Goal: Task Accomplishment & Management: Use online tool/utility

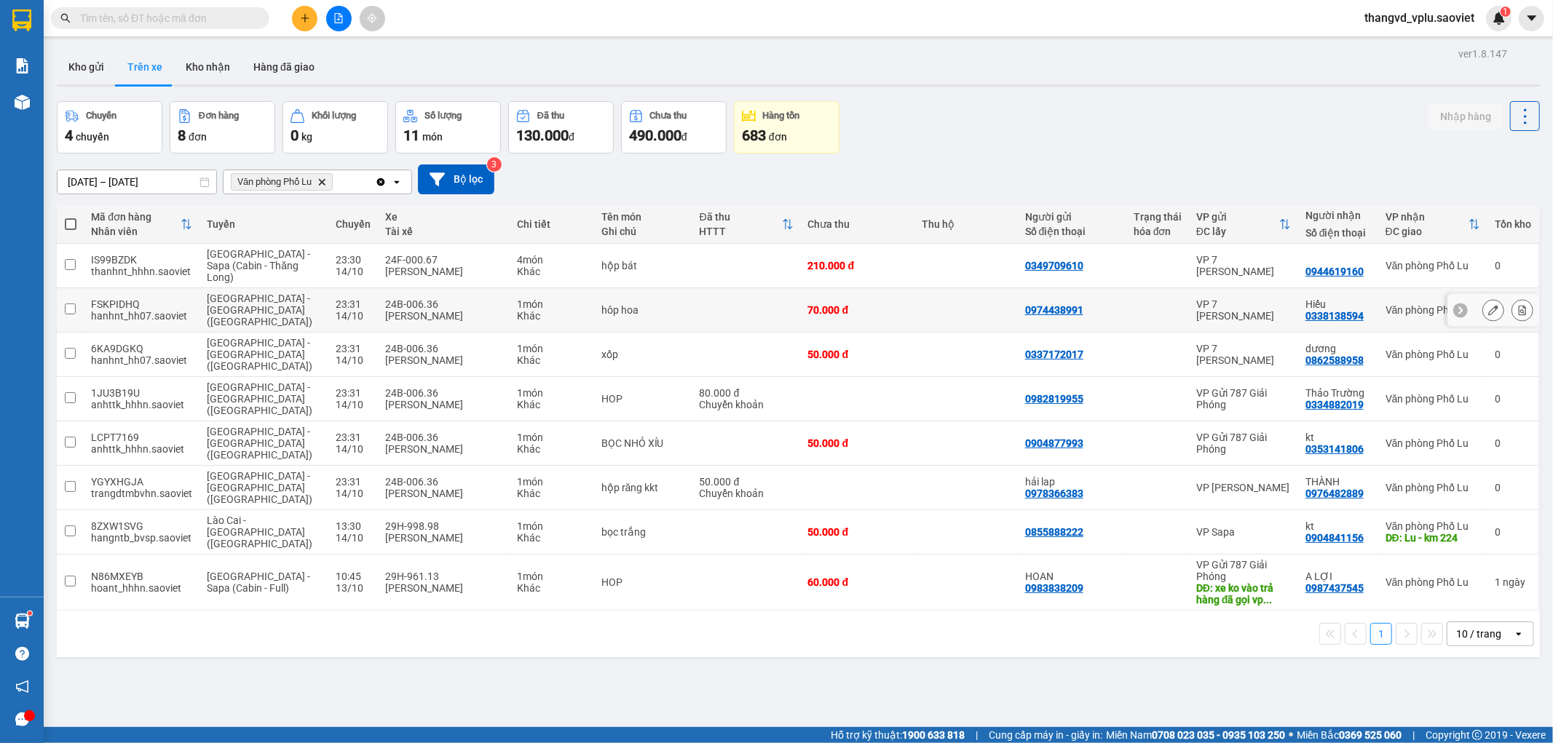
click at [397, 310] on div "[PERSON_NAME]" at bounding box center [443, 316] width 117 height 12
checkbox input "true"
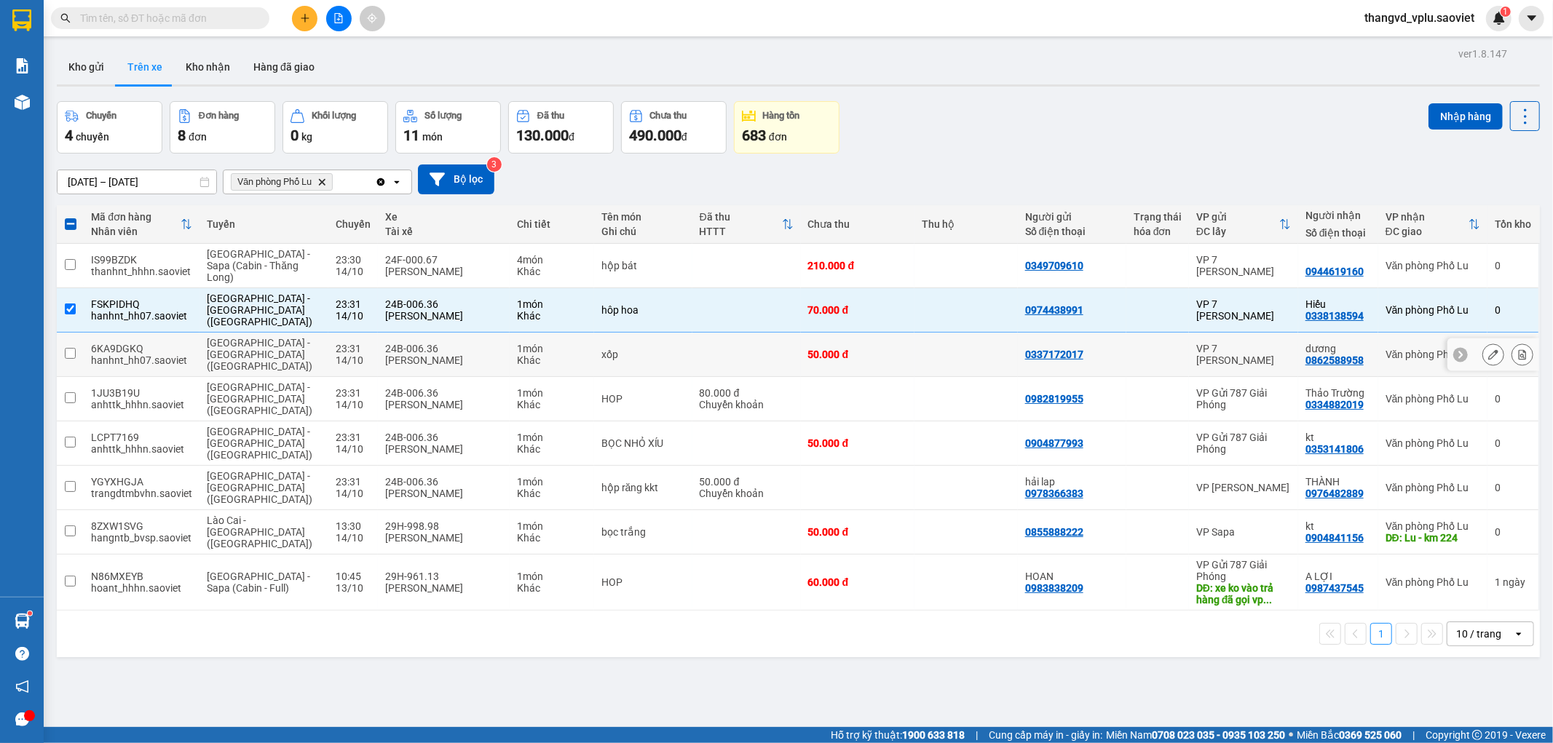
click at [397, 355] on div "[PERSON_NAME]" at bounding box center [443, 361] width 117 height 12
checkbox input "true"
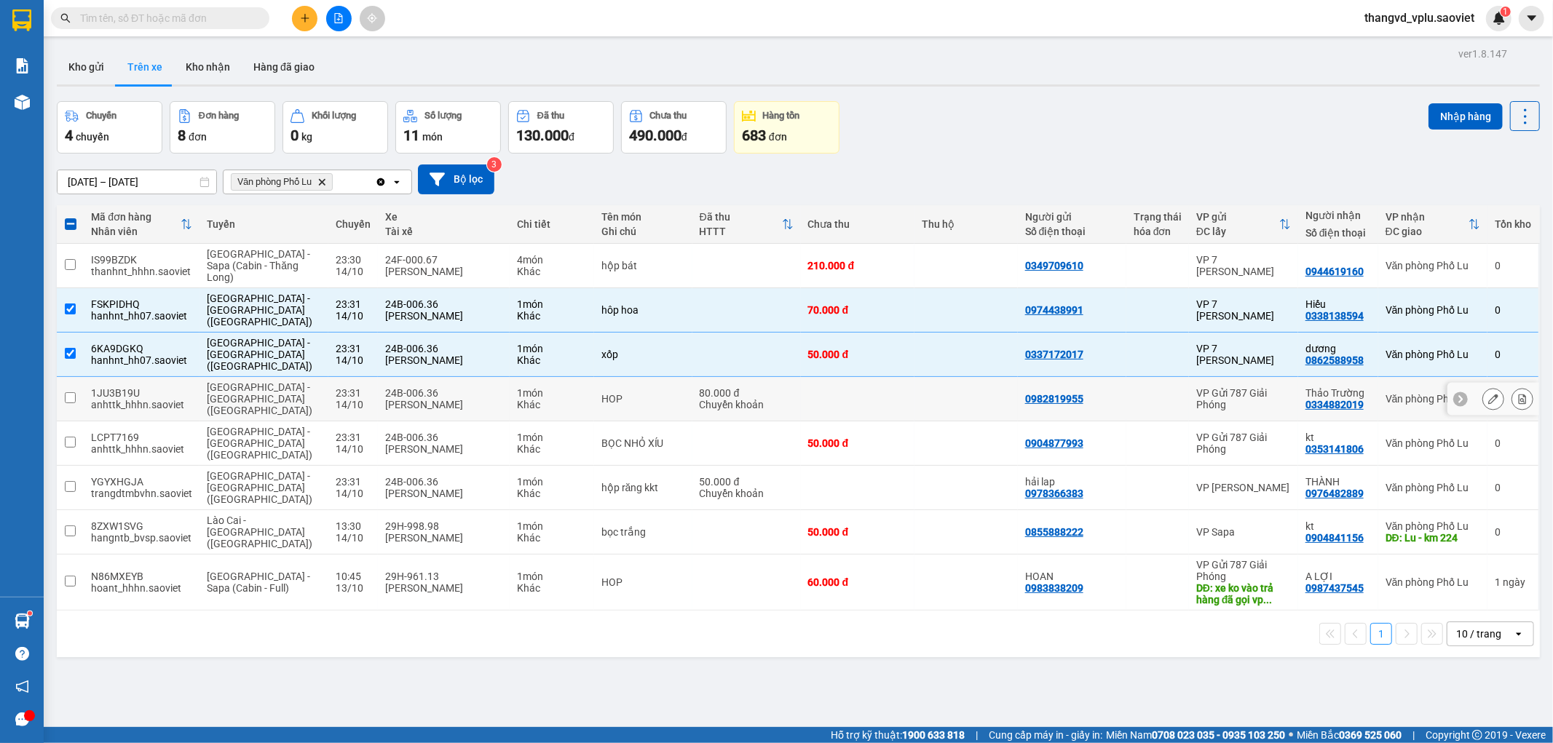
click at [405, 387] on div "24B-006.36" at bounding box center [443, 393] width 117 height 12
checkbox input "true"
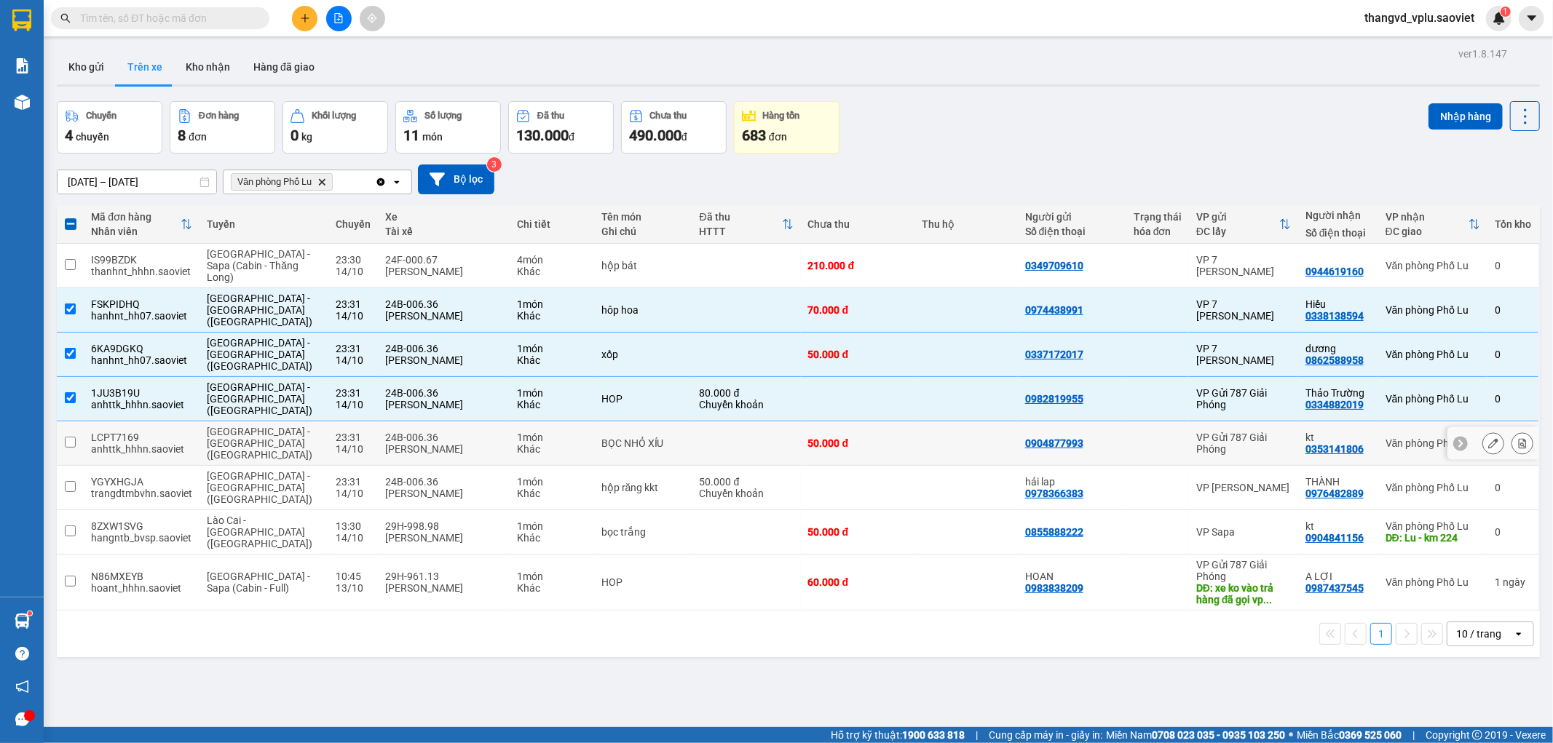
click at [402, 432] on div "24B-006.36" at bounding box center [443, 438] width 117 height 12
checkbox input "true"
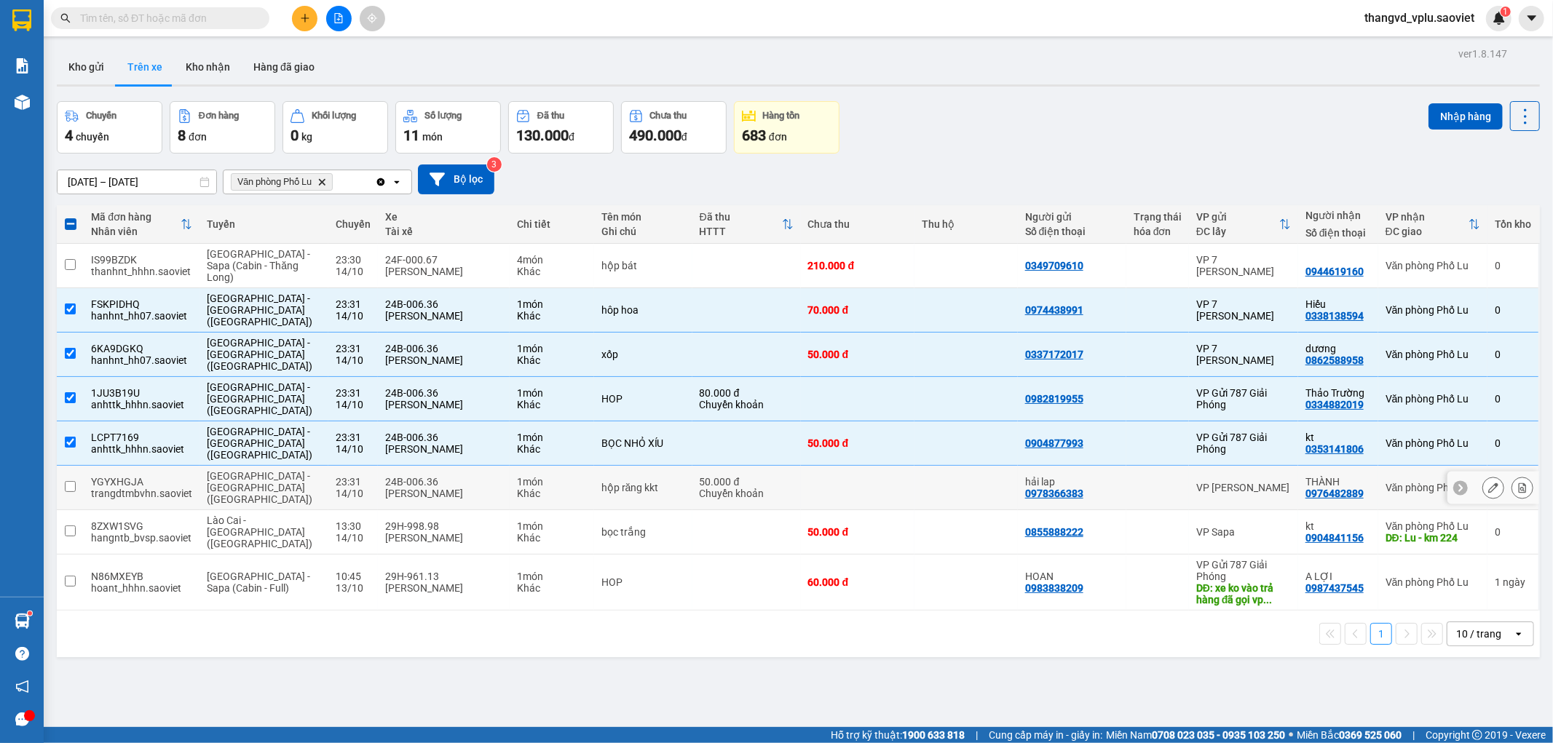
click at [405, 476] on div "24B-006.36" at bounding box center [443, 482] width 117 height 12
checkbox input "true"
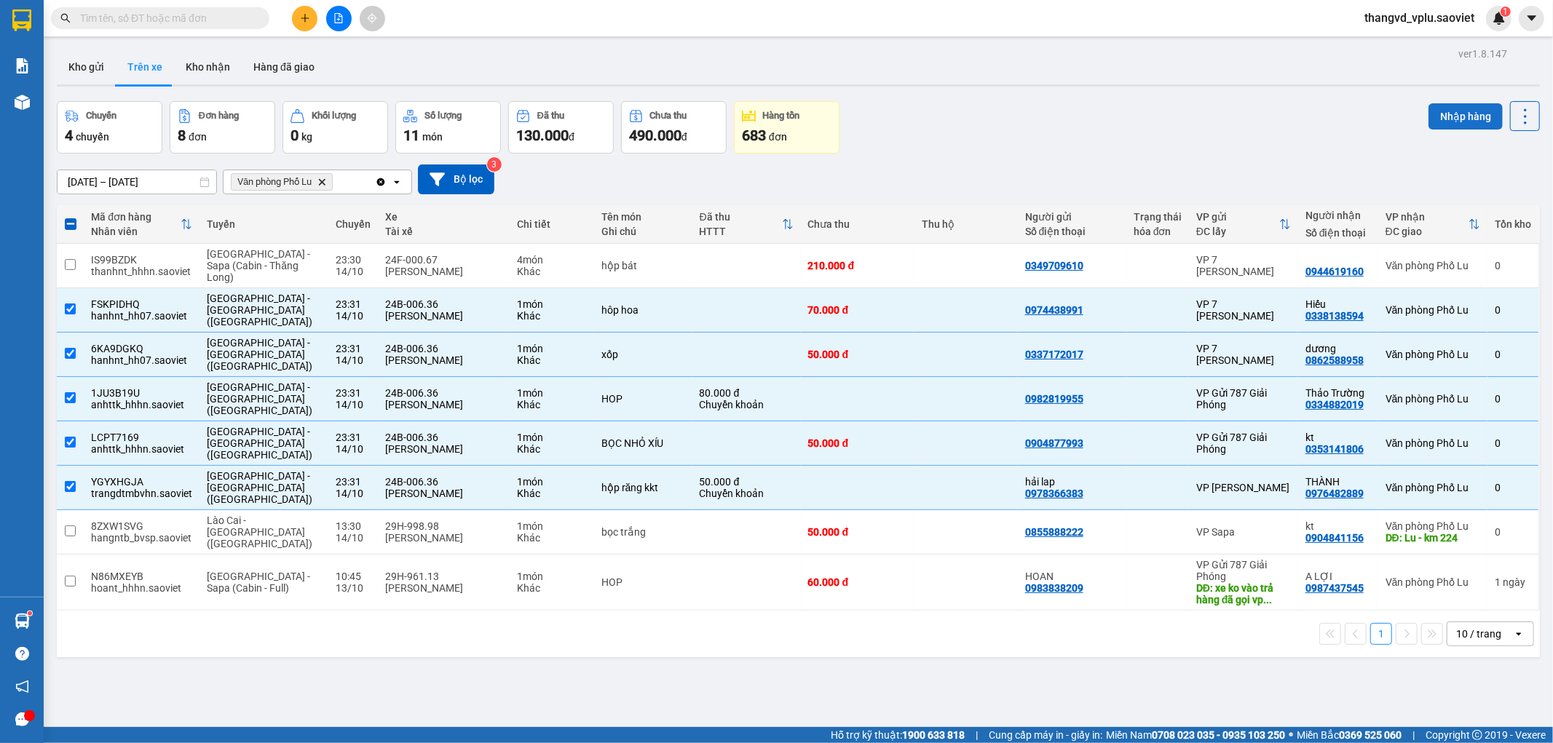
click at [1439, 122] on button "Nhập hàng" at bounding box center [1466, 116] width 74 height 26
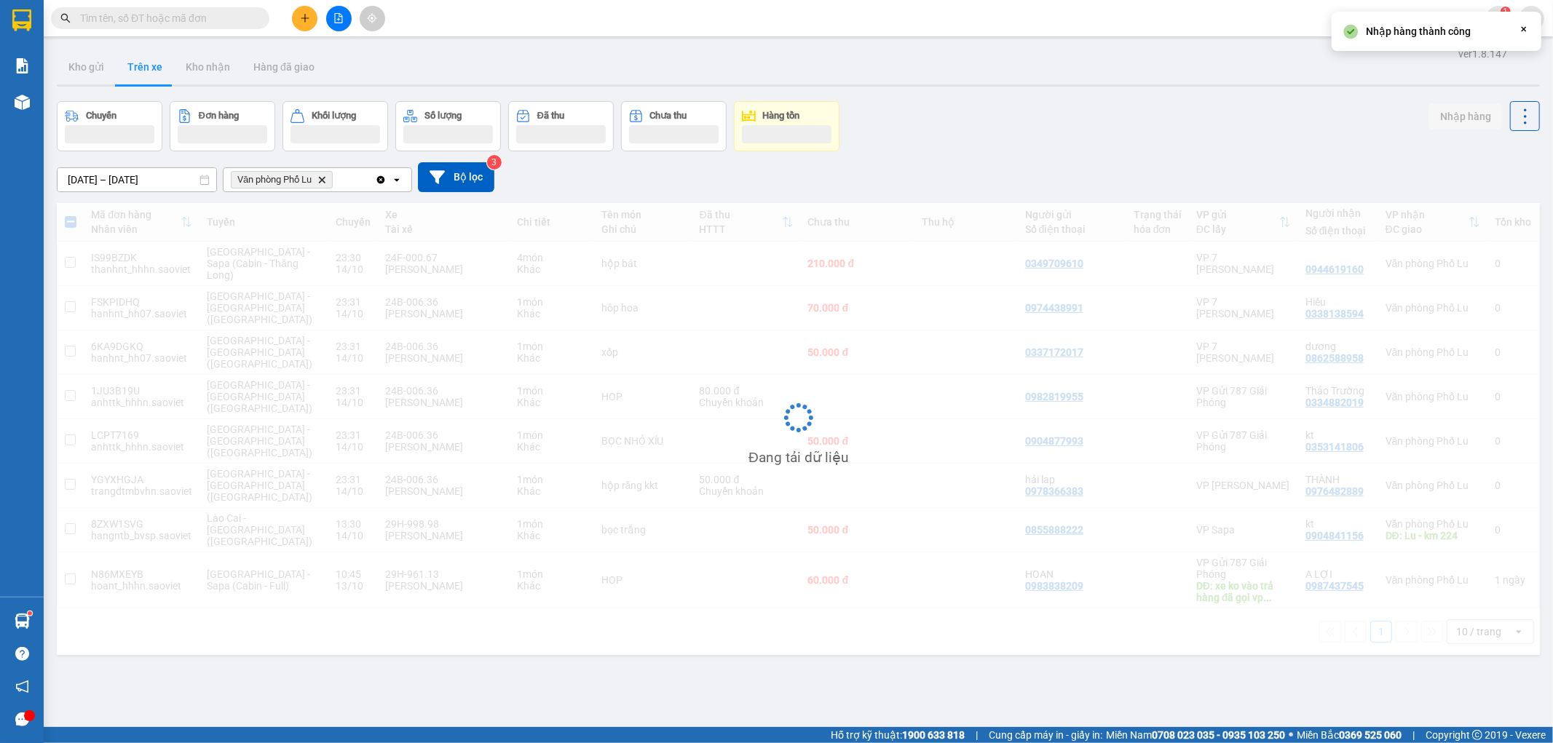
checkbox input "false"
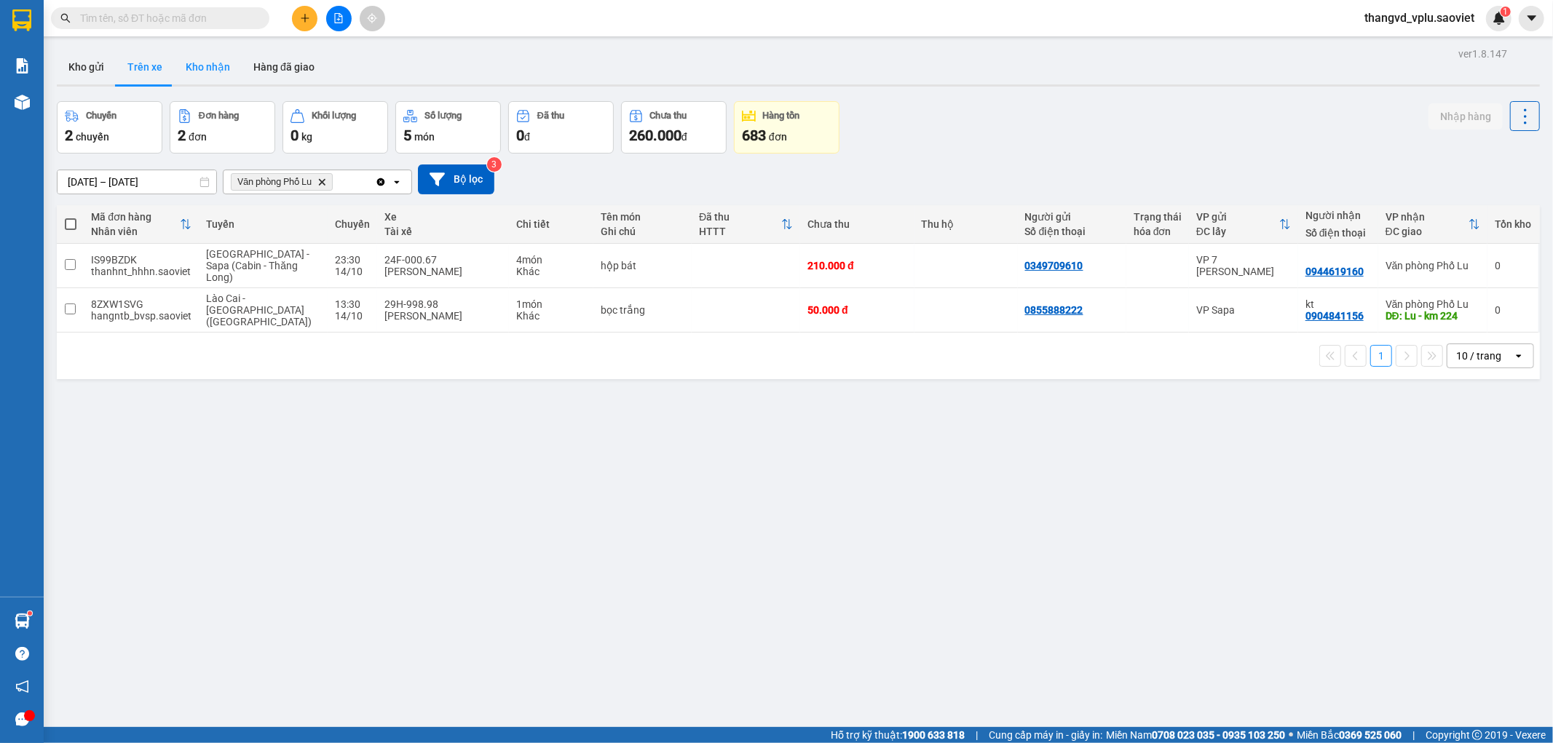
click at [197, 68] on button "Kho nhận" at bounding box center [208, 67] width 68 height 35
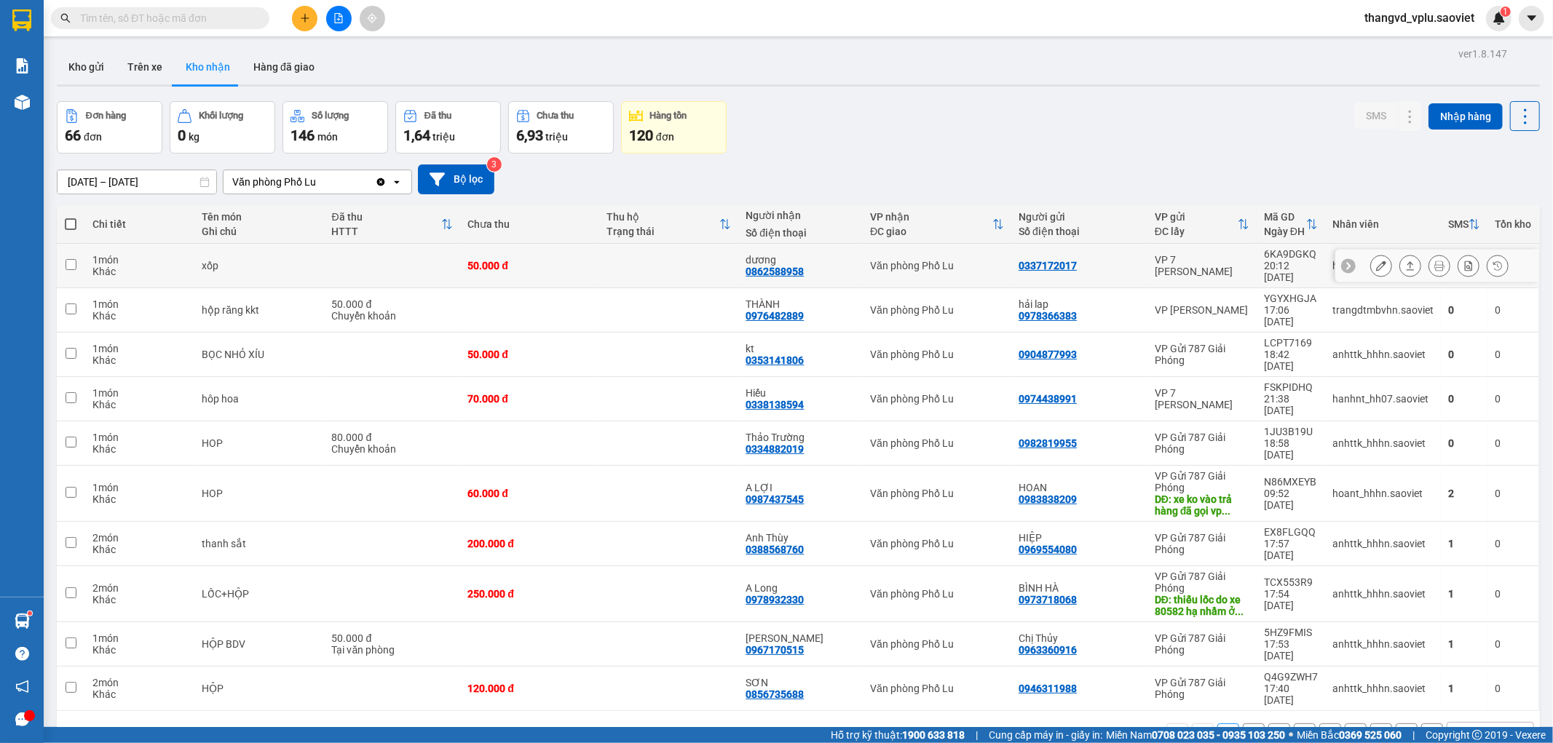
click at [443, 259] on td at bounding box center [393, 266] width 136 height 44
checkbox input "true"
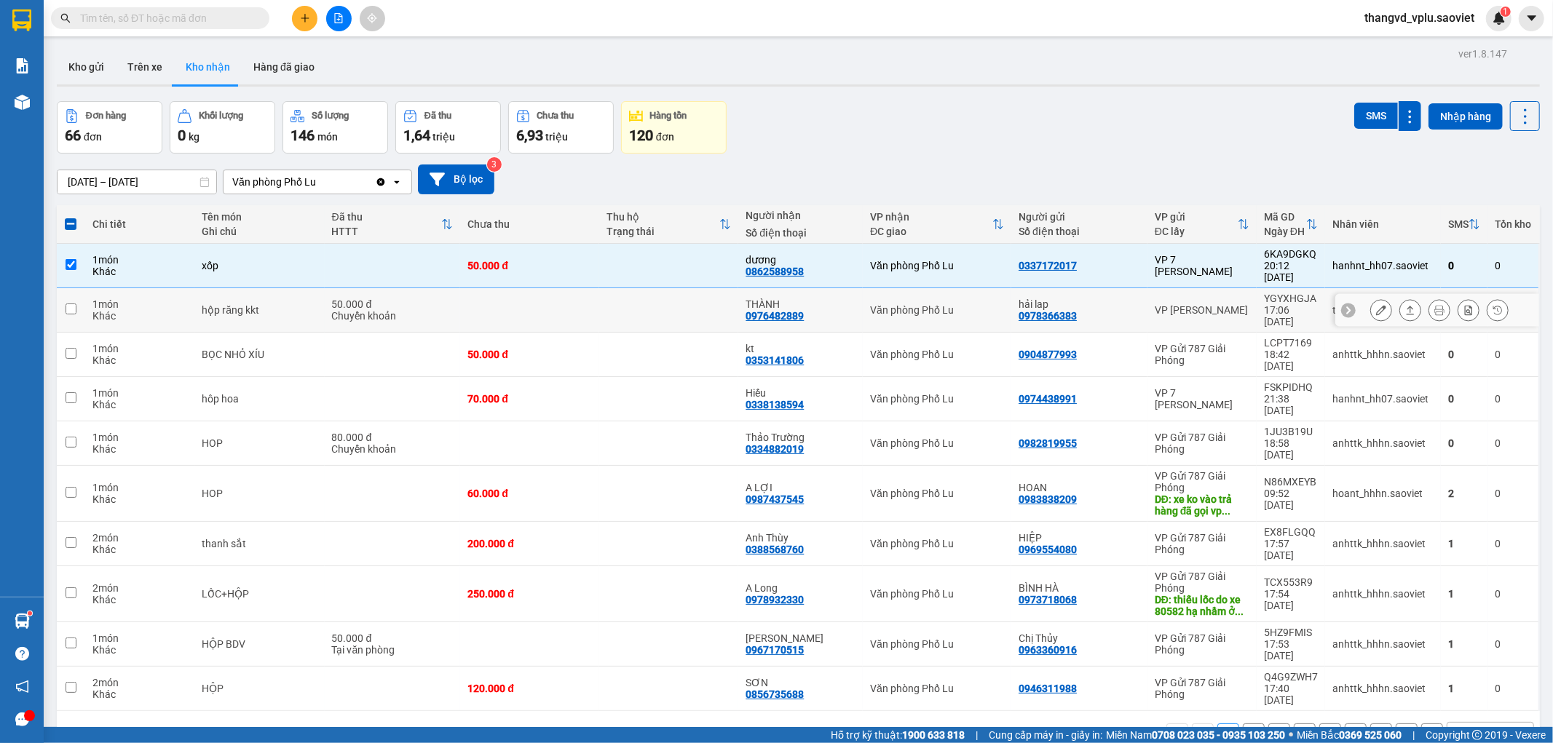
click at [448, 310] on div "Chuyển khoản" at bounding box center [393, 316] width 122 height 12
checkbox input "true"
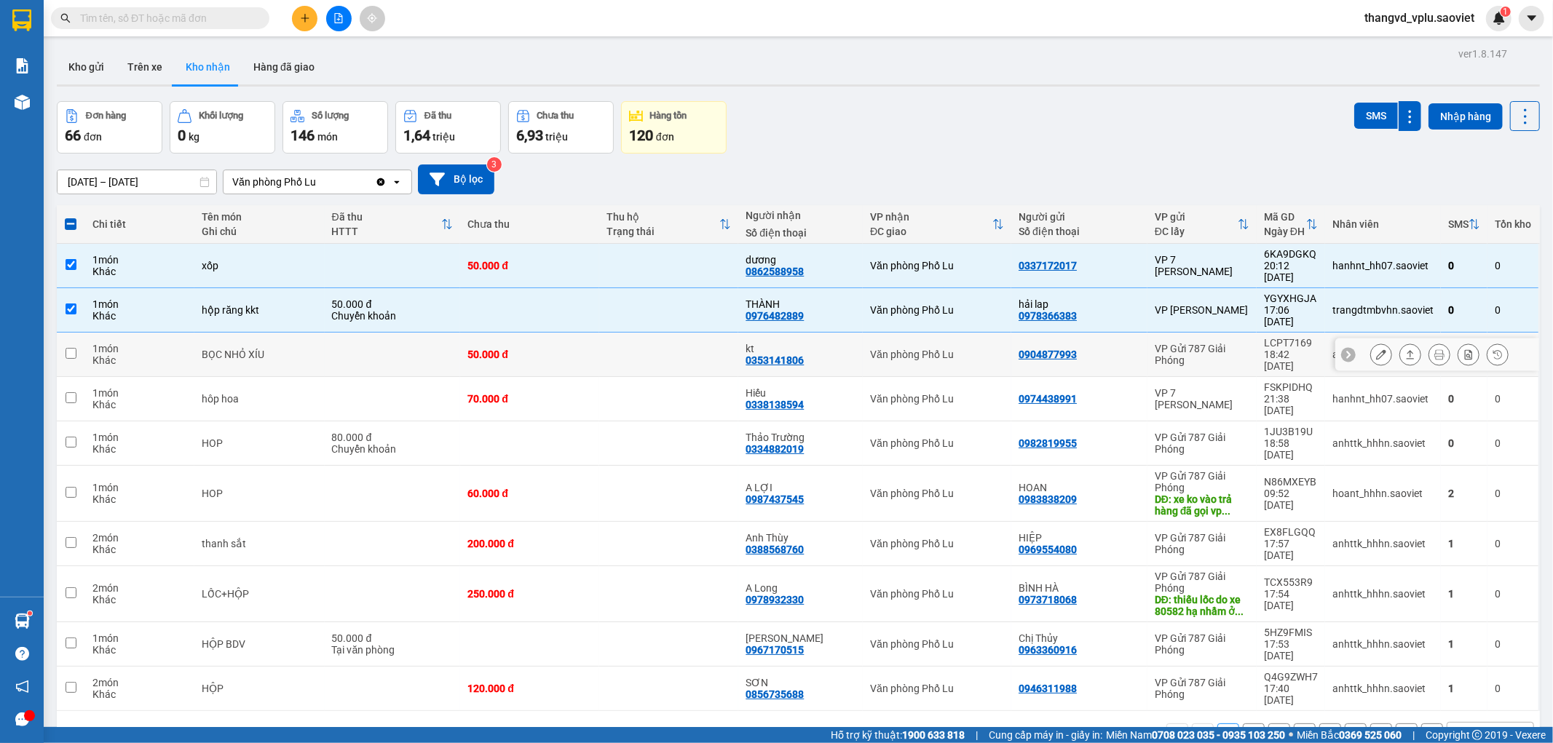
click at [454, 335] on td at bounding box center [393, 355] width 136 height 44
checkbox input "true"
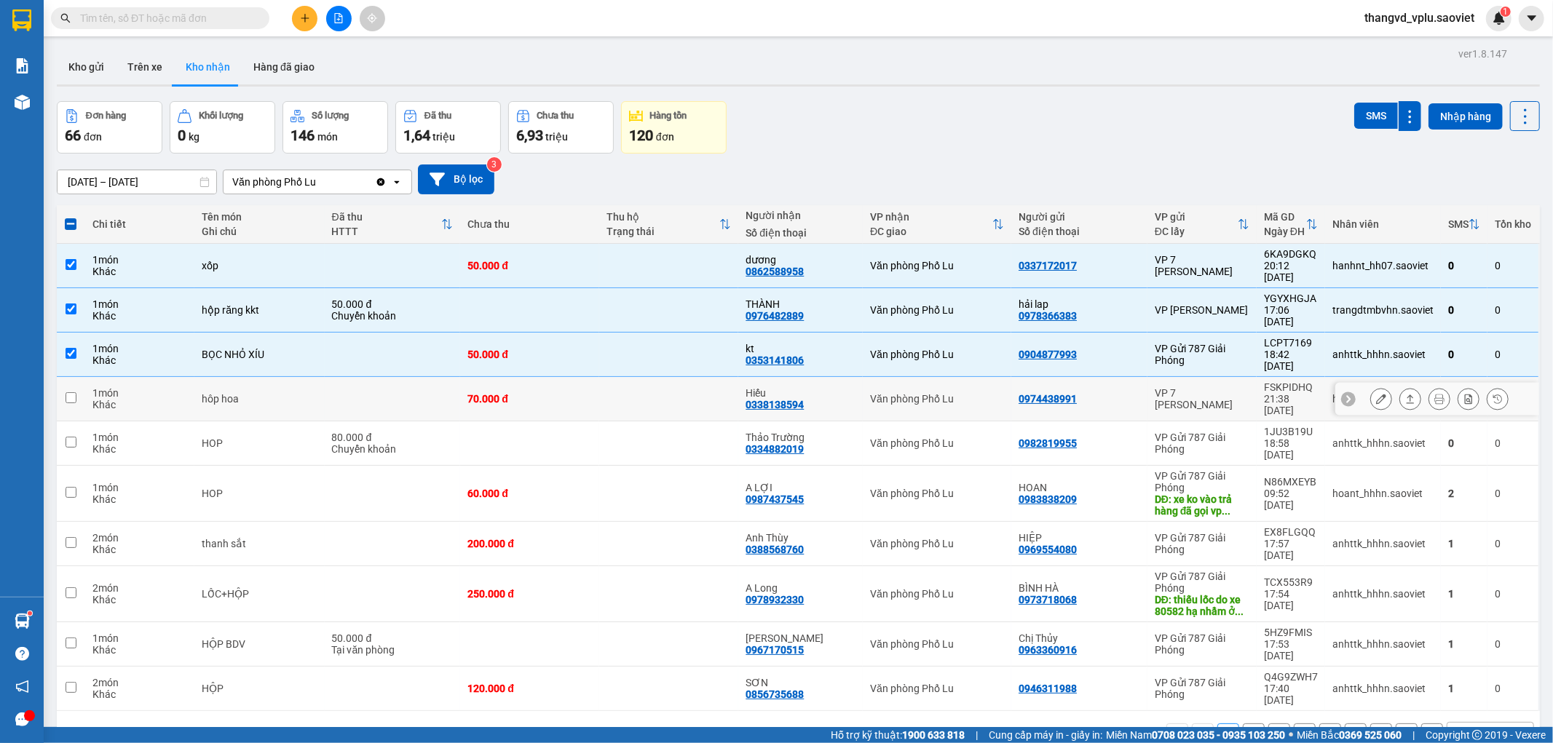
click at [449, 377] on td at bounding box center [393, 399] width 136 height 44
checkbox input "true"
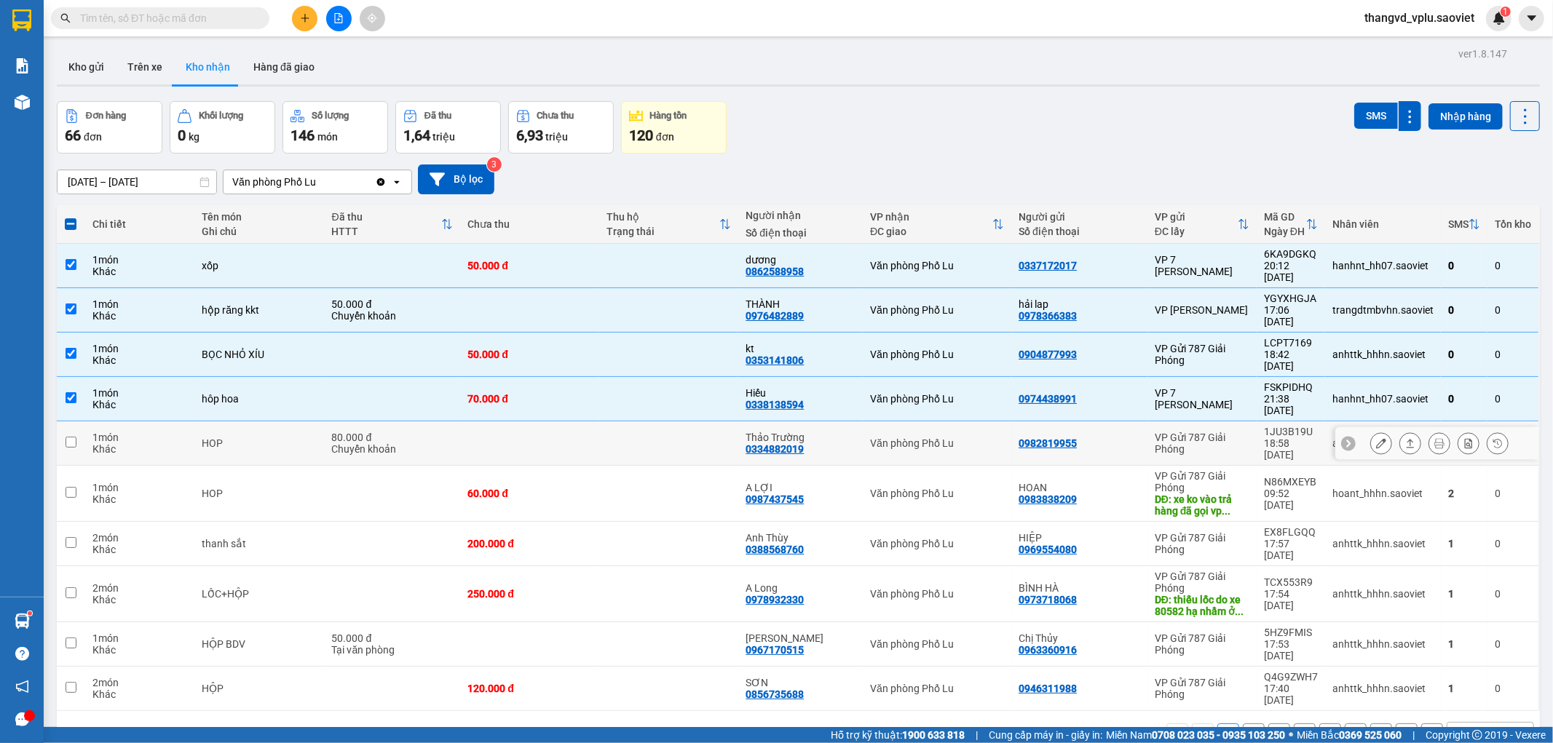
click at [449, 432] on div "80.000 đ" at bounding box center [393, 438] width 122 height 12
checkbox input "true"
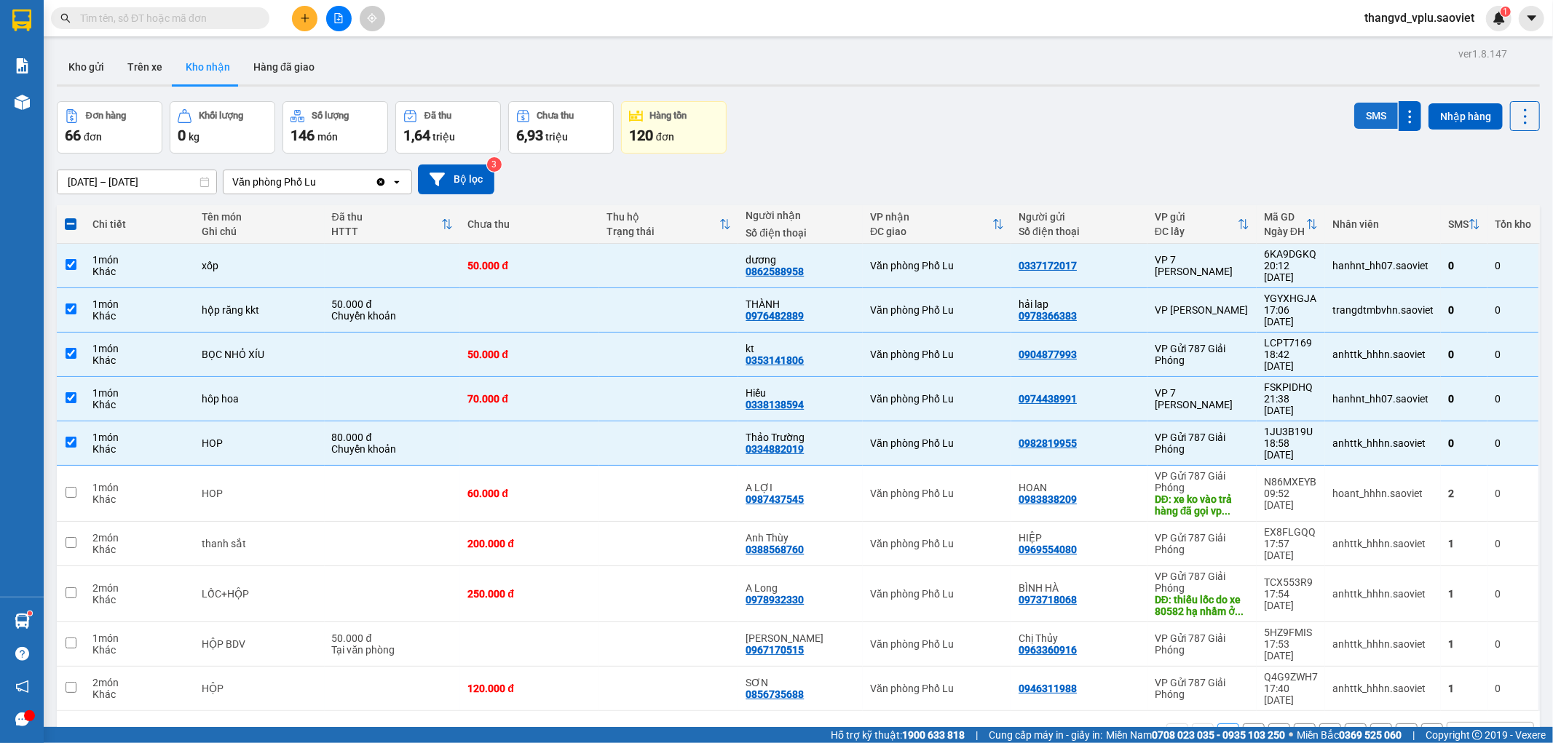
click at [1367, 115] on button "SMS" at bounding box center [1376, 116] width 44 height 26
